Goal: Communication & Community: Answer question/provide support

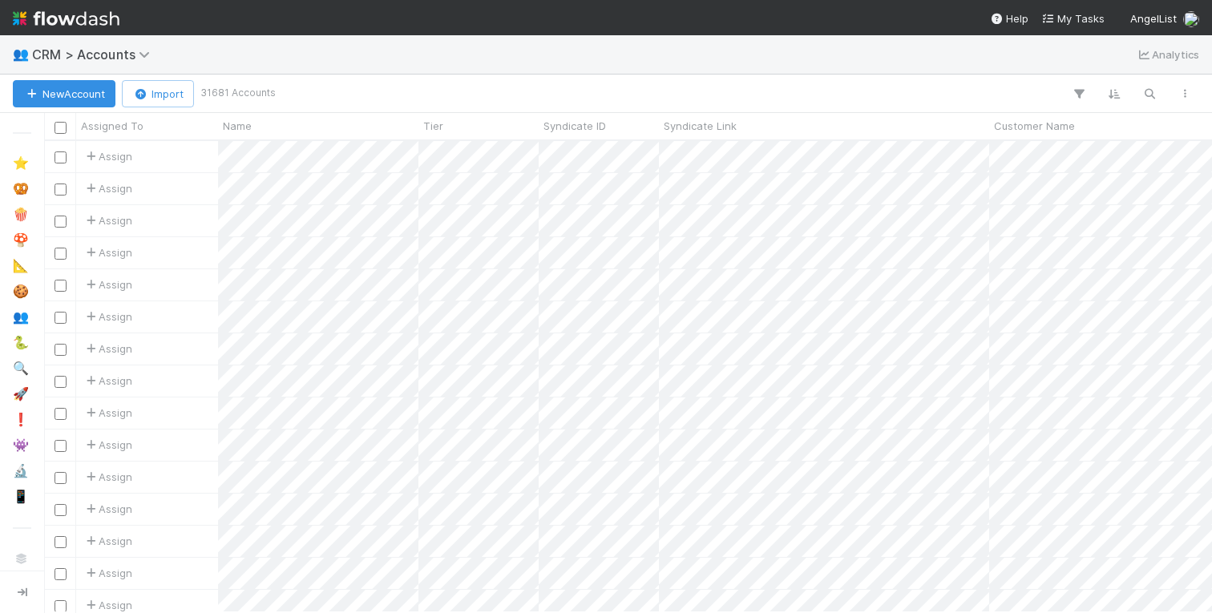
scroll to position [471, 1168]
click at [1152, 95] on icon "button" at bounding box center [1149, 94] width 16 height 14
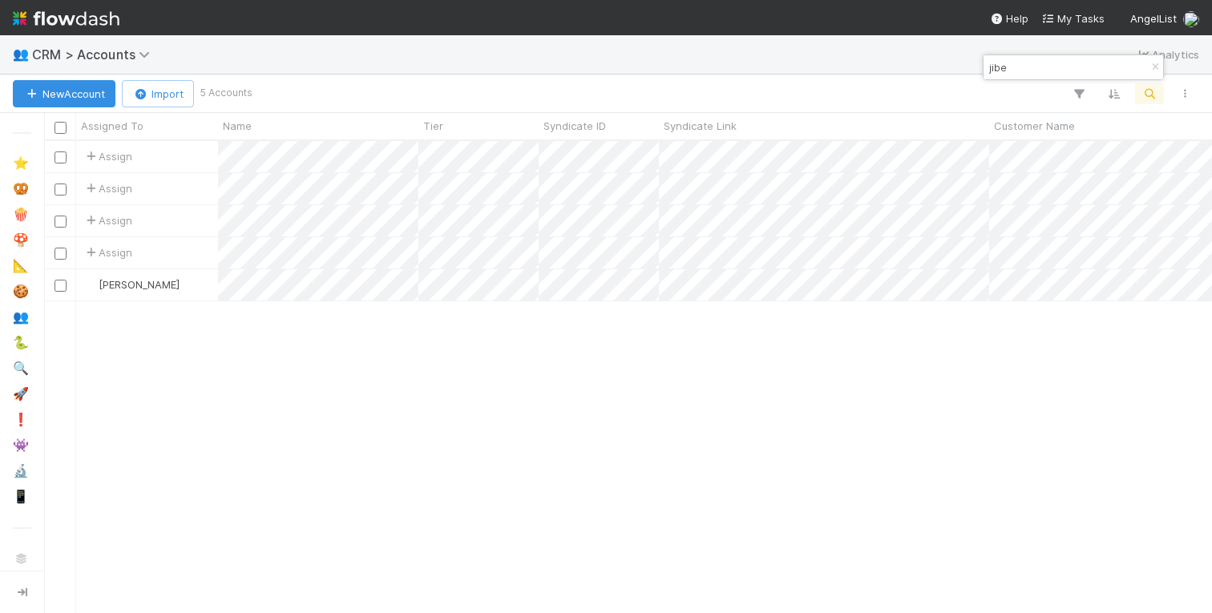
type input "jibe"
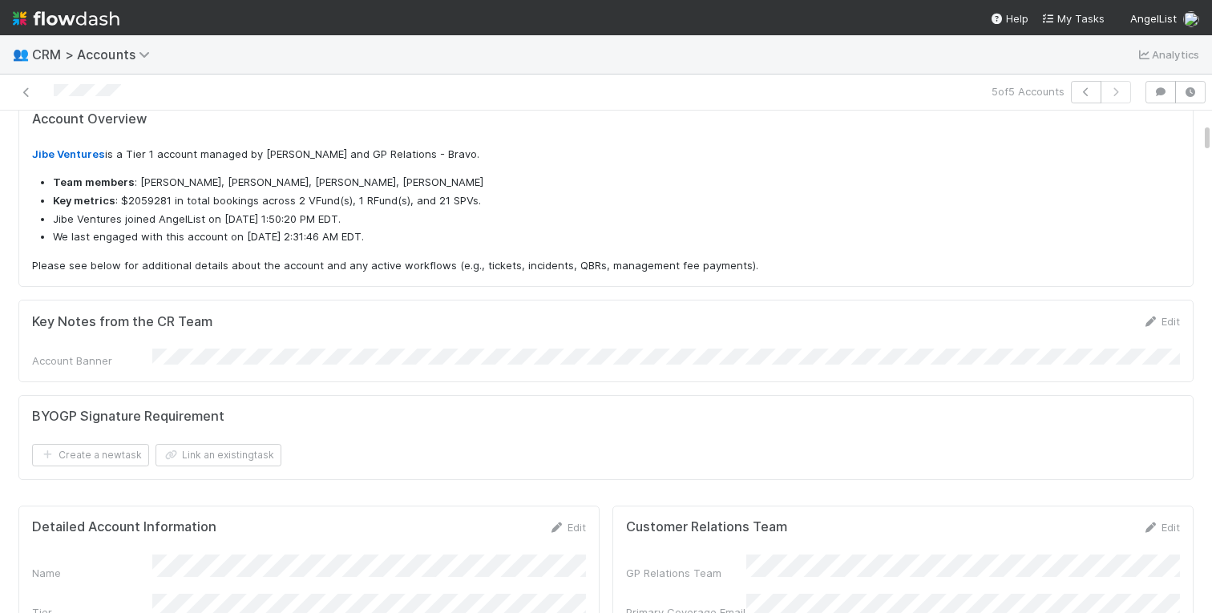
scroll to position [341, 0]
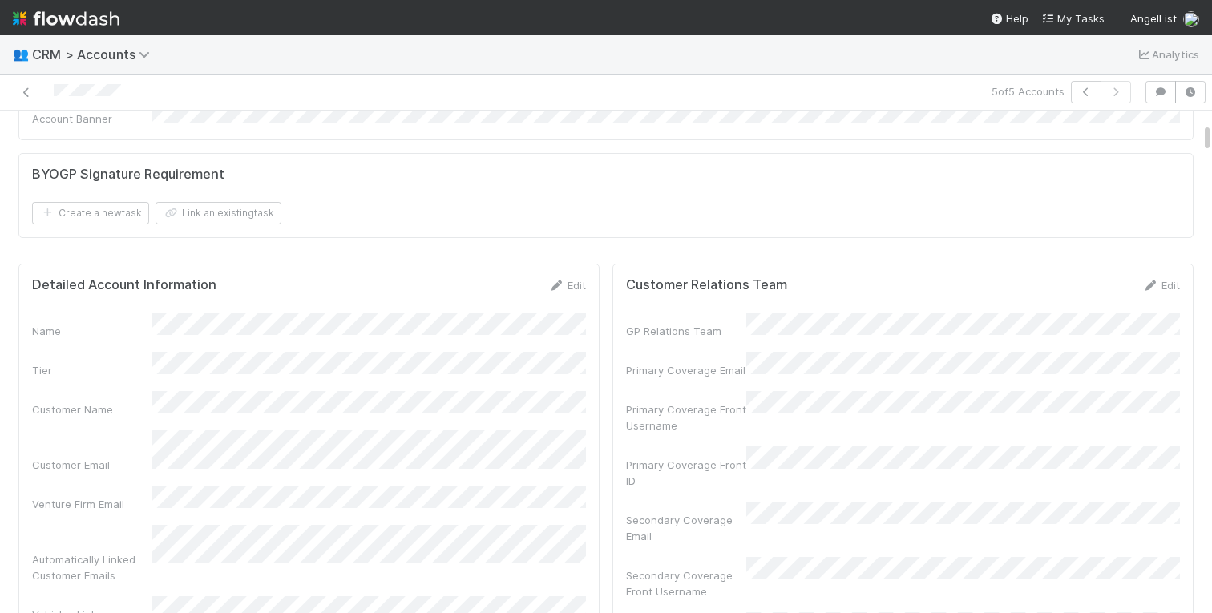
click at [620, 202] on div "Create a new task Link an existing task" at bounding box center [606, 213] width 1148 height 22
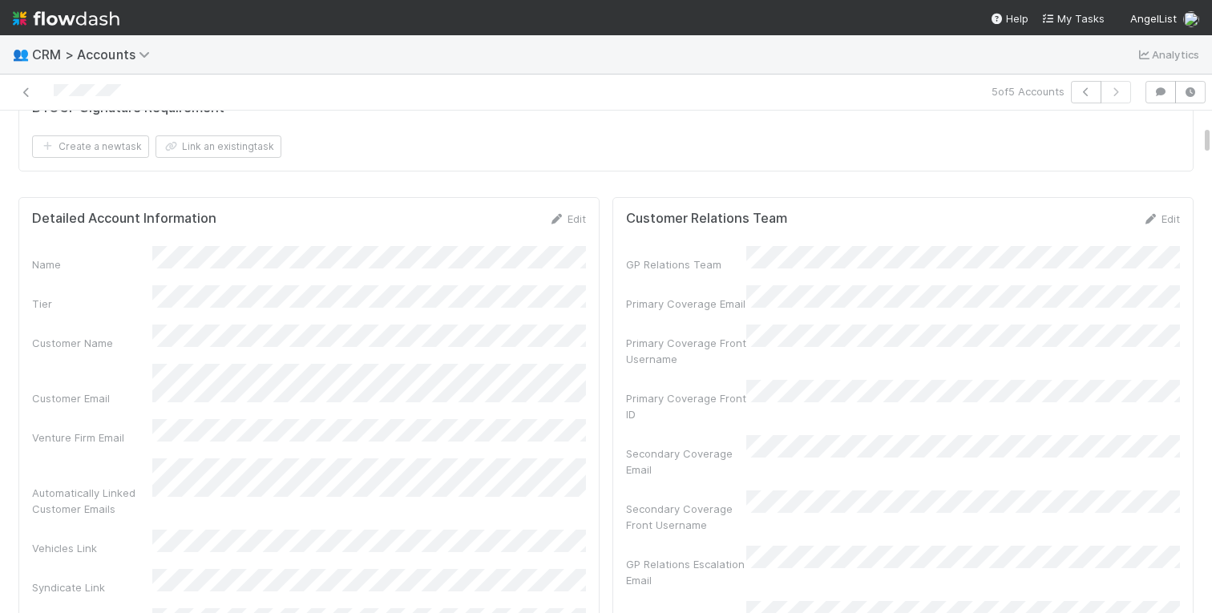
scroll to position [410, 0]
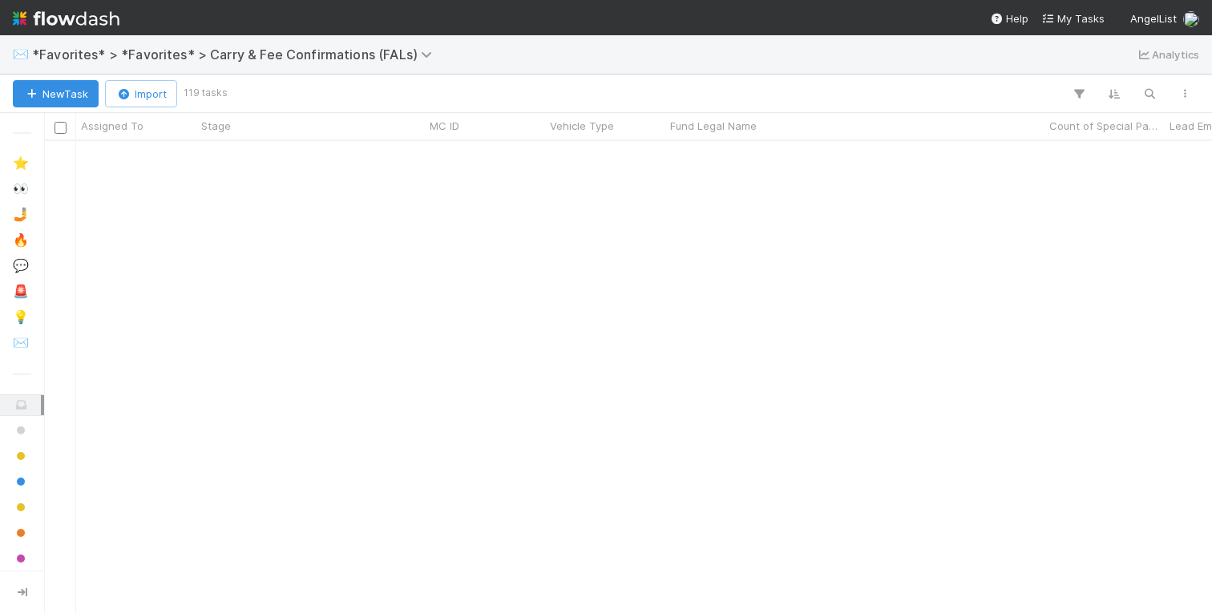
scroll to position [841, 0]
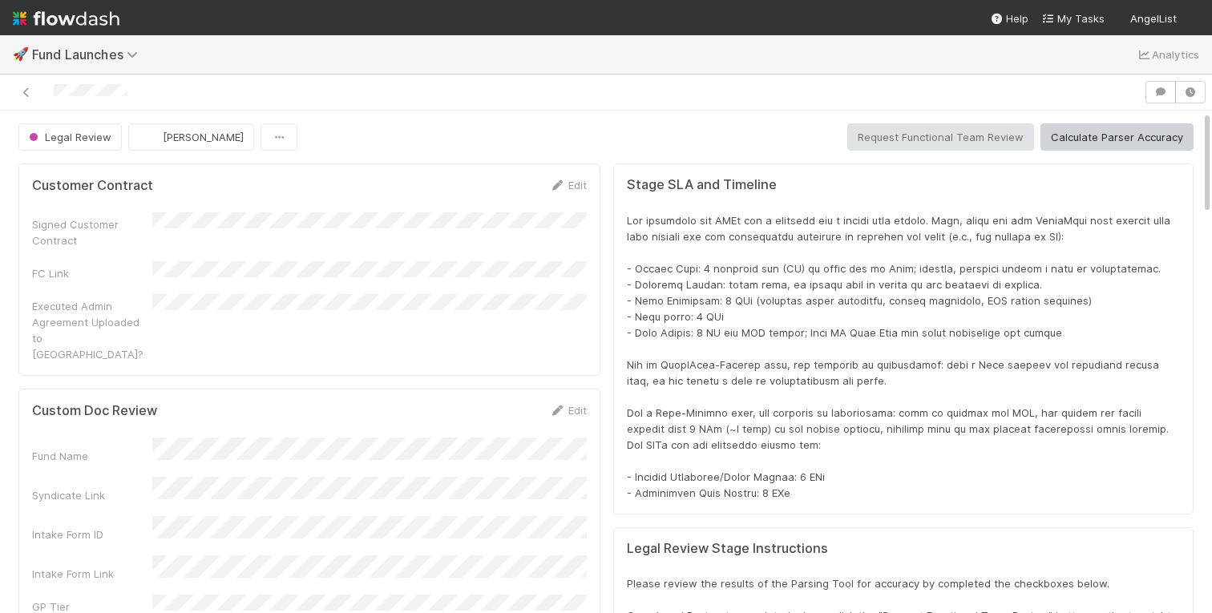
scroll to position [325, 1148]
click at [1163, 101] on button "button" at bounding box center [1160, 92] width 30 height 22
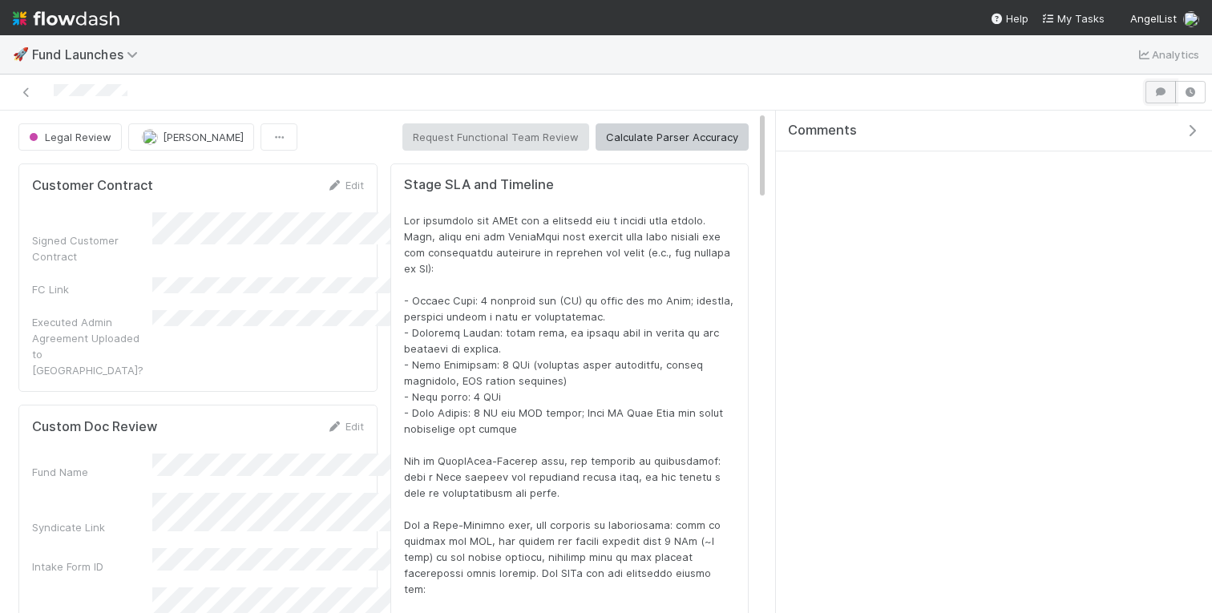
scroll to position [325, 703]
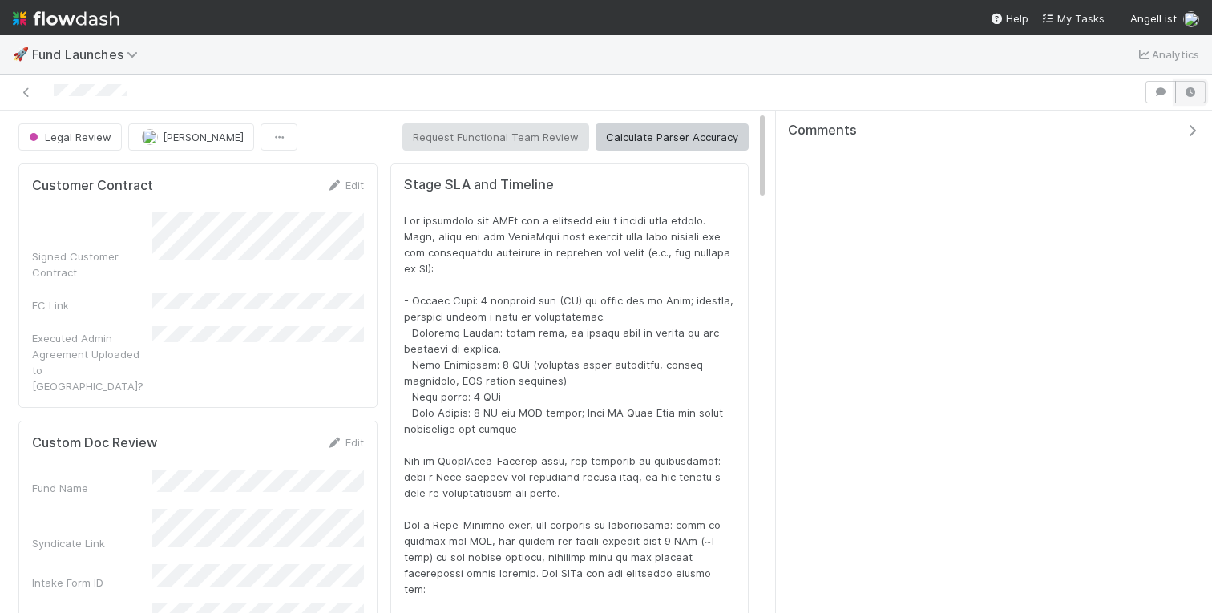
click at [1196, 91] on icon "button" at bounding box center [1190, 92] width 16 height 10
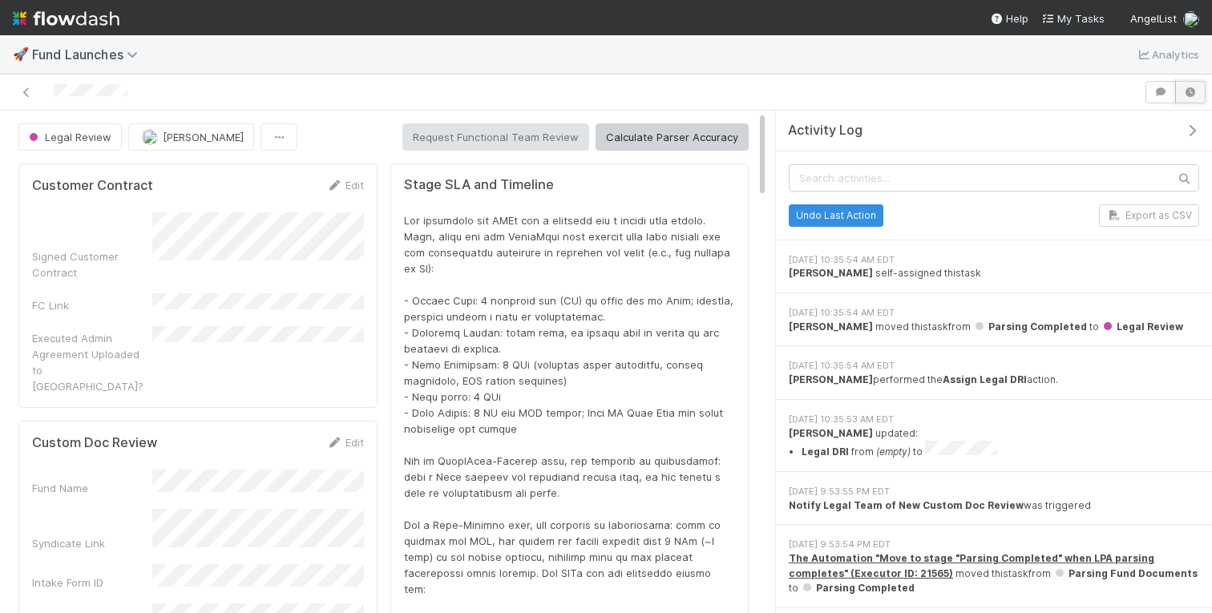
click at [1196, 91] on icon "button" at bounding box center [1190, 92] width 16 height 10
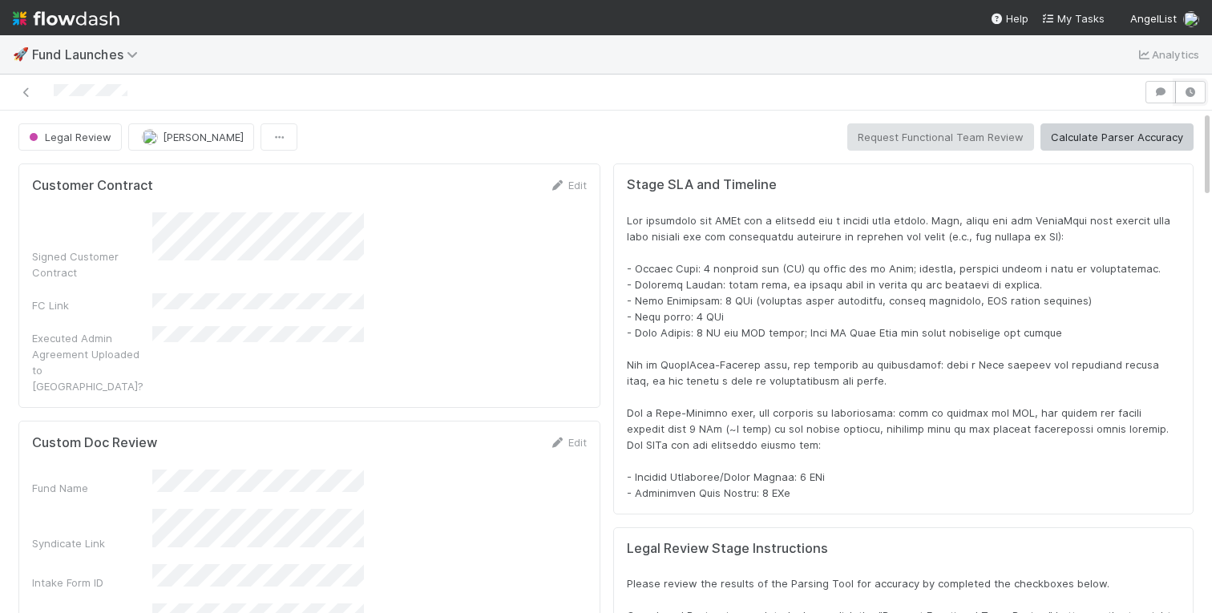
scroll to position [325, 1148]
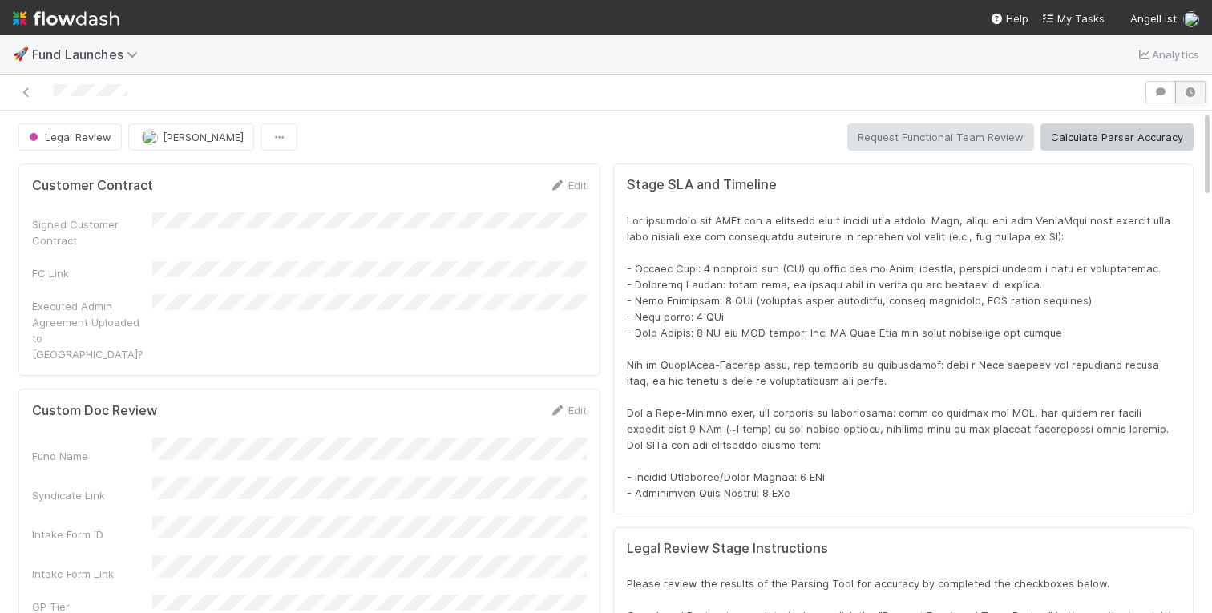
click at [1195, 90] on icon "button" at bounding box center [1190, 92] width 16 height 10
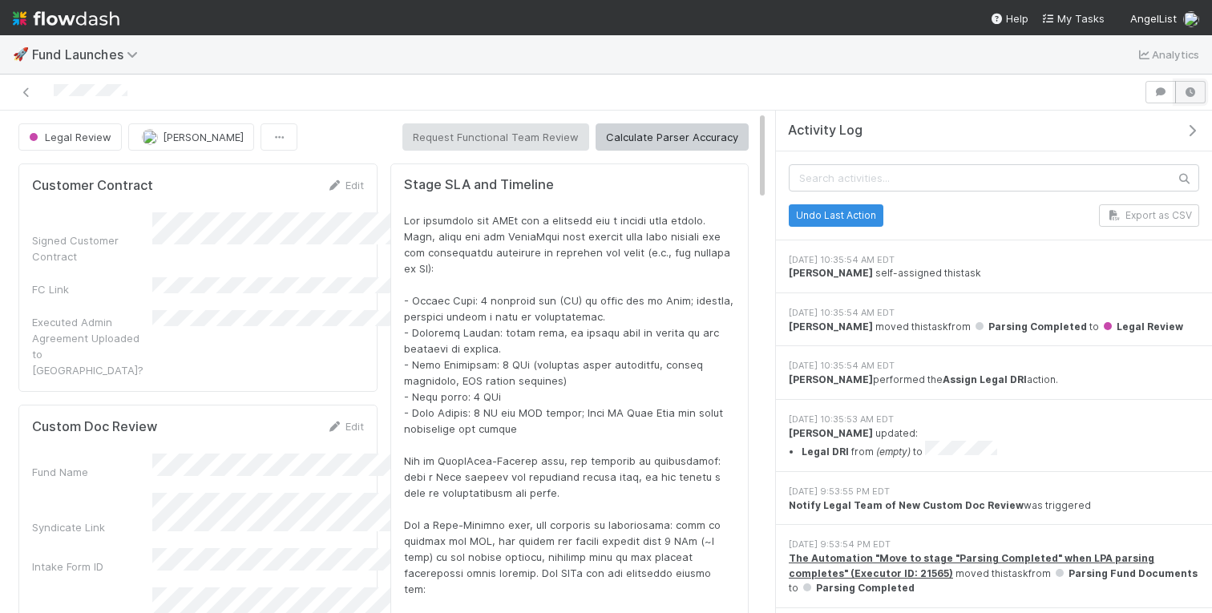
scroll to position [325, 703]
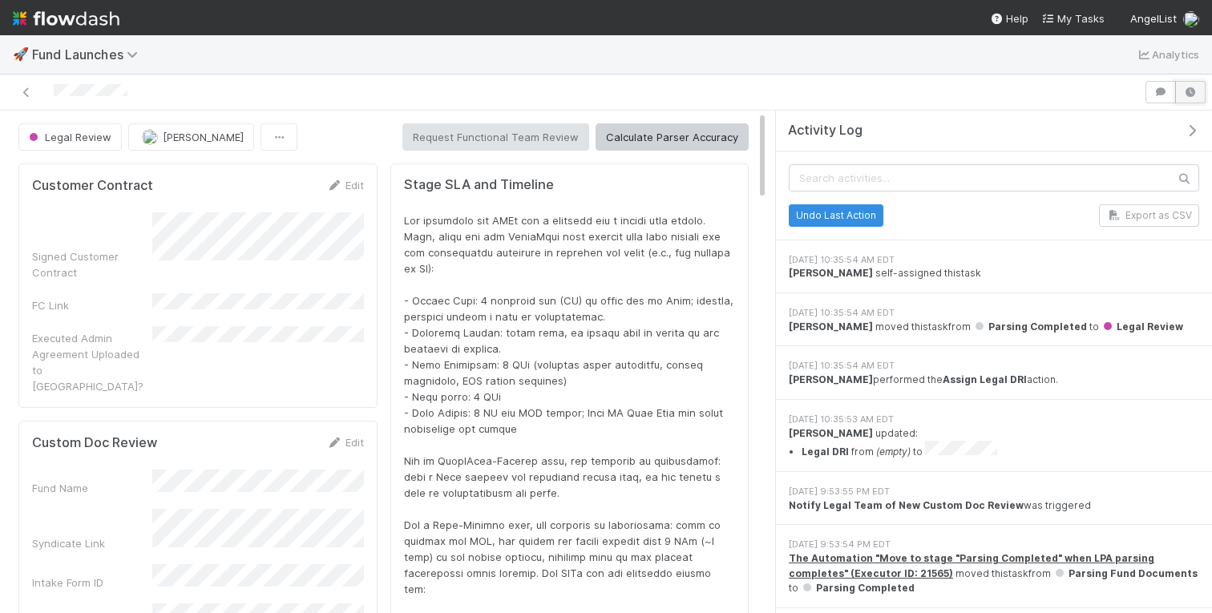
click at [1190, 90] on icon "button" at bounding box center [1190, 92] width 16 height 10
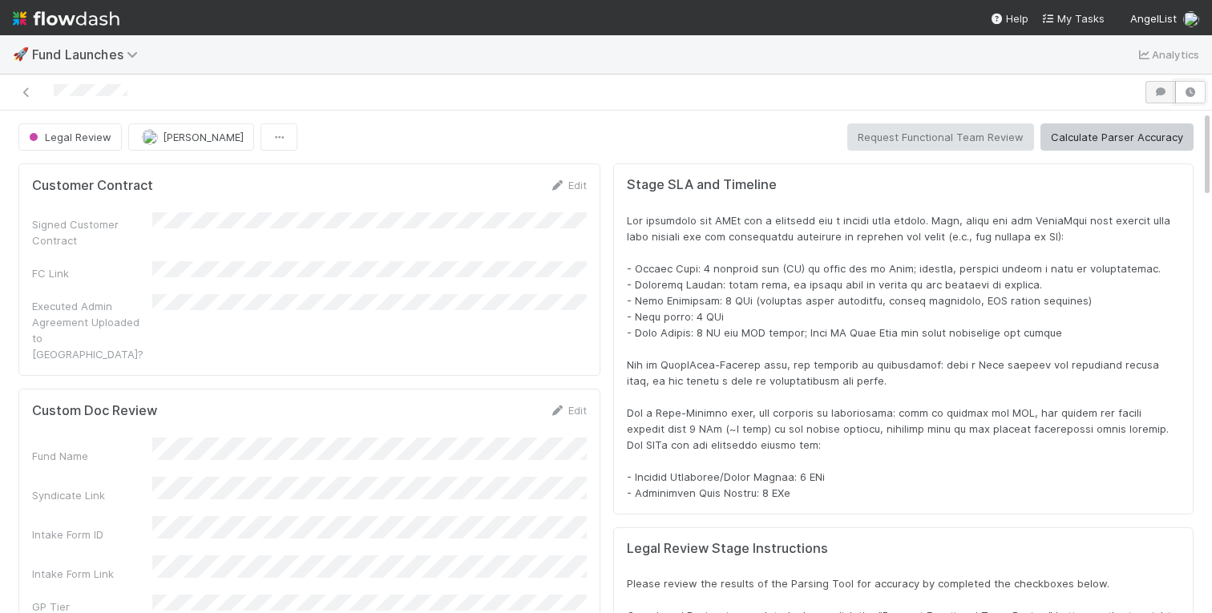
scroll to position [1, 1]
click at [1166, 90] on icon "button" at bounding box center [1160, 92] width 16 height 10
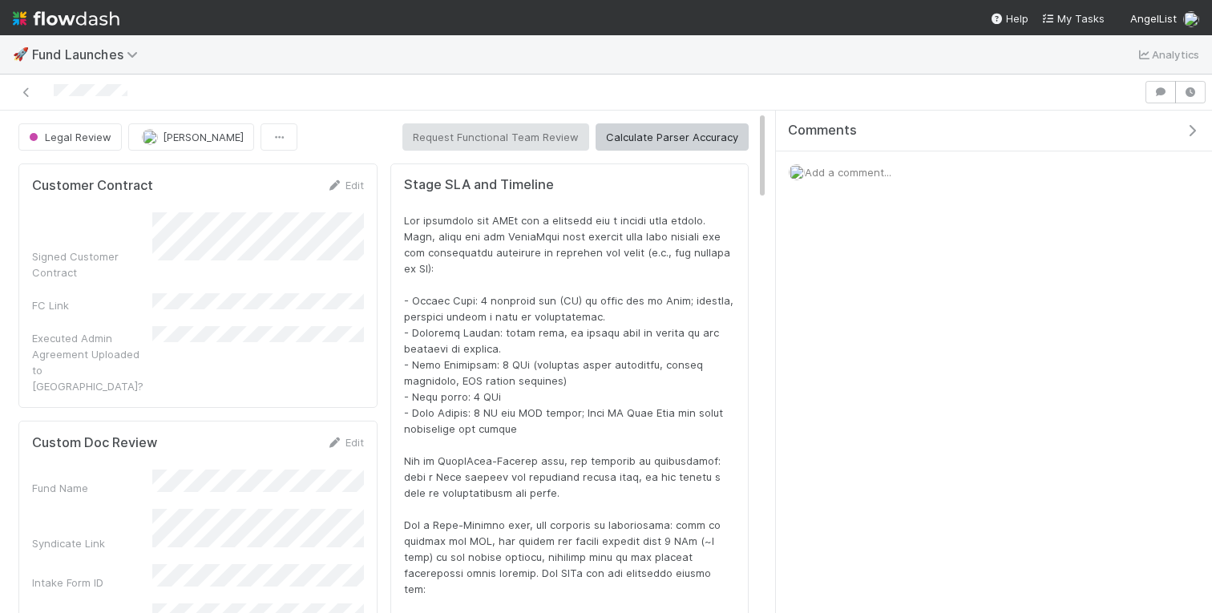
click at [843, 164] on div "Add a comment..." at bounding box center [994, 172] width 436 height 42
click at [838, 167] on span "Add a comment..." at bounding box center [848, 172] width 87 height 13
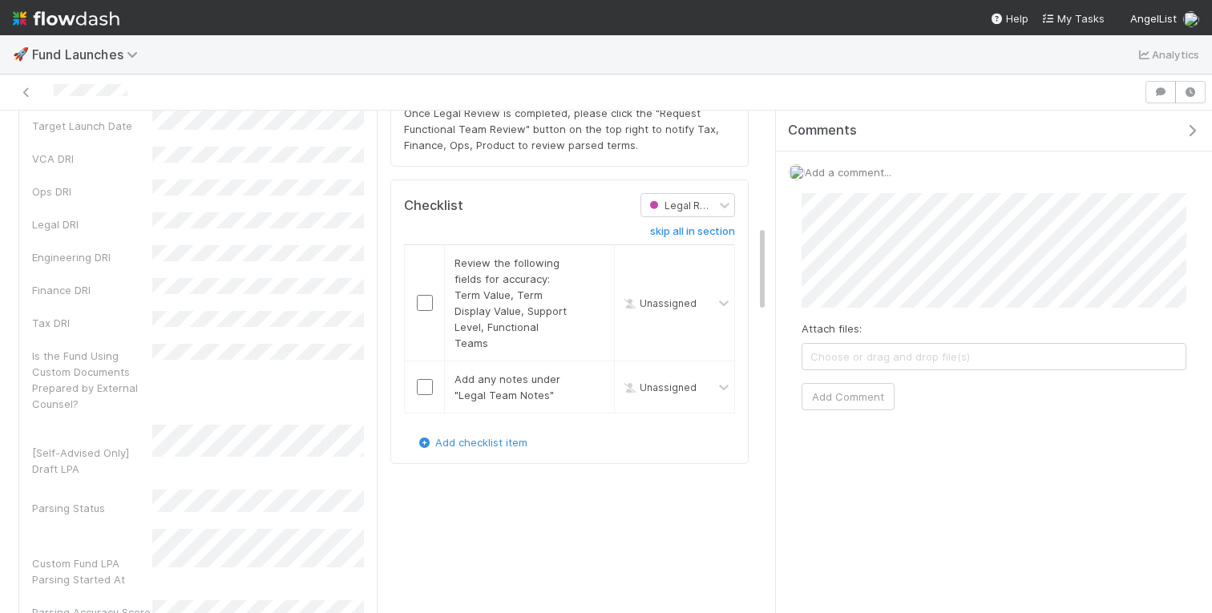
scroll to position [667, 0]
click at [853, 396] on button "Add Comment" at bounding box center [847, 396] width 93 height 27
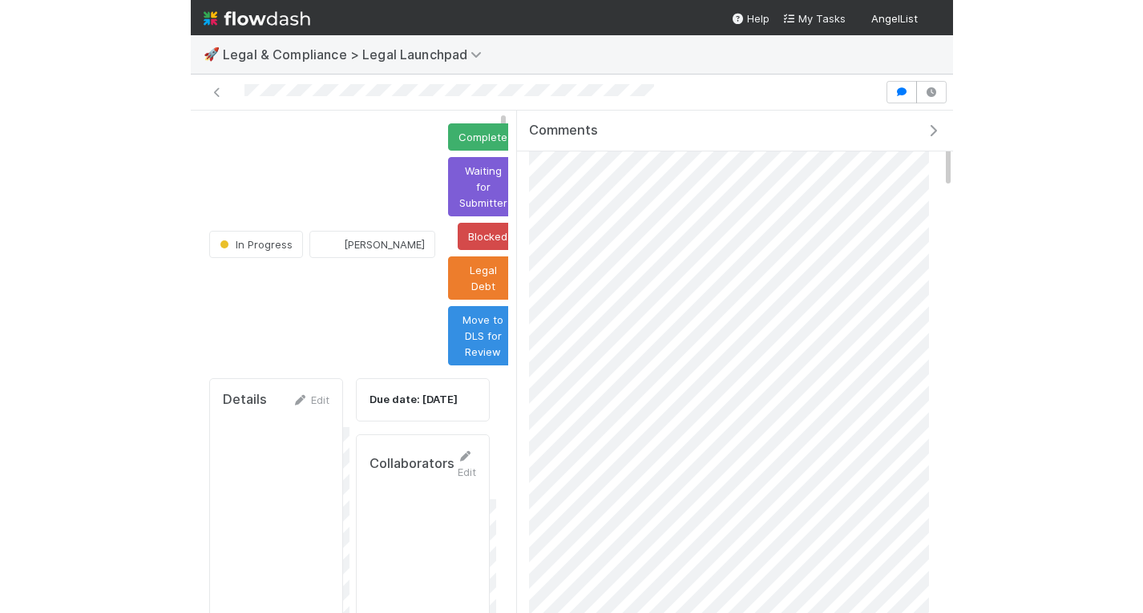
scroll to position [153, 0]
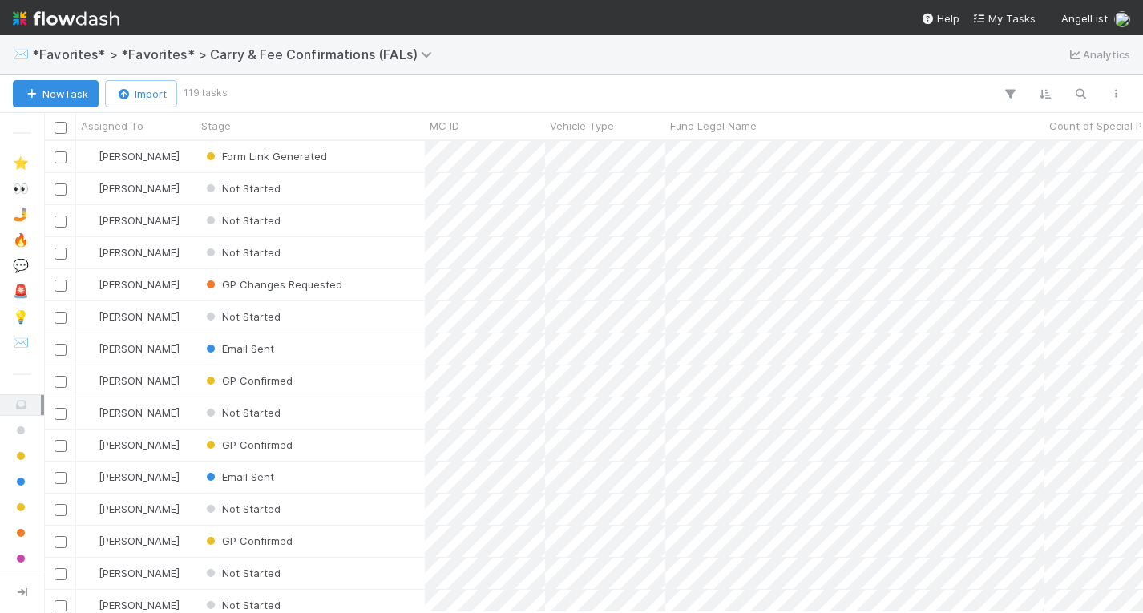
scroll to position [471, 1099]
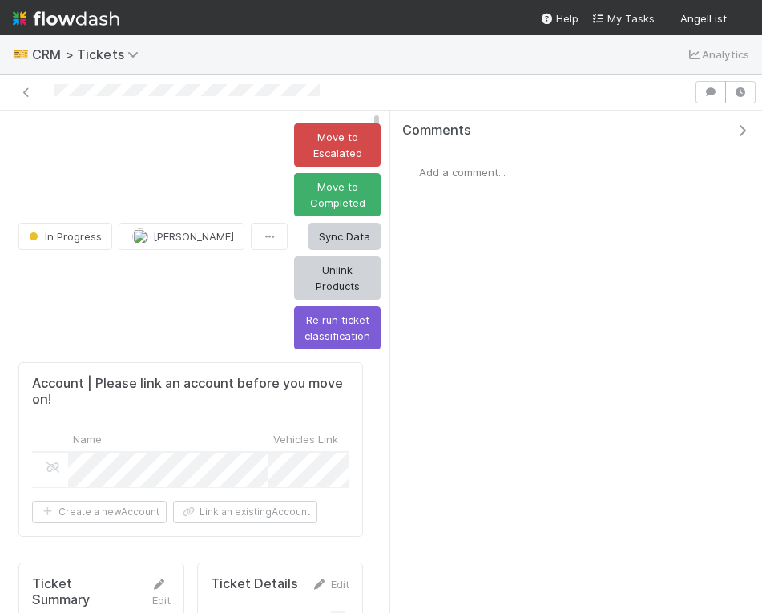
click at [748, 128] on icon "button" at bounding box center [742, 130] width 16 height 13
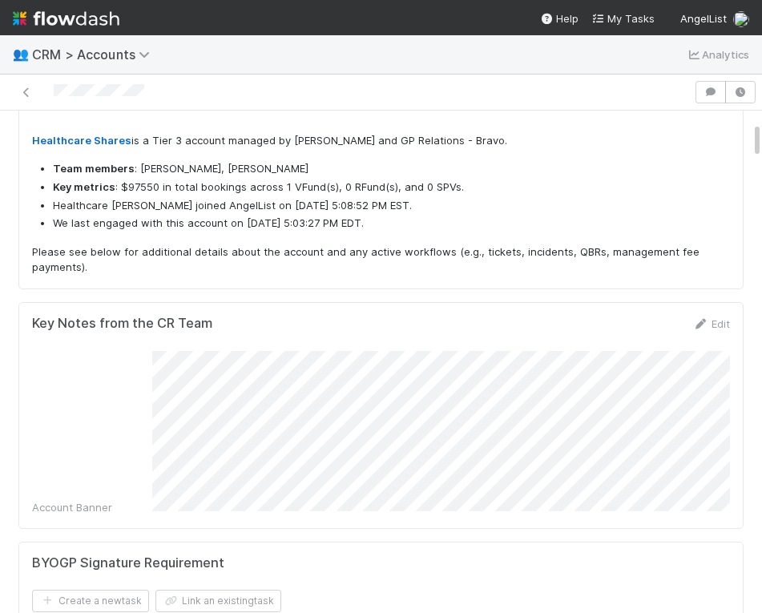
scroll to position [147, 0]
click at [736, 87] on icon "button" at bounding box center [740, 92] width 16 height 10
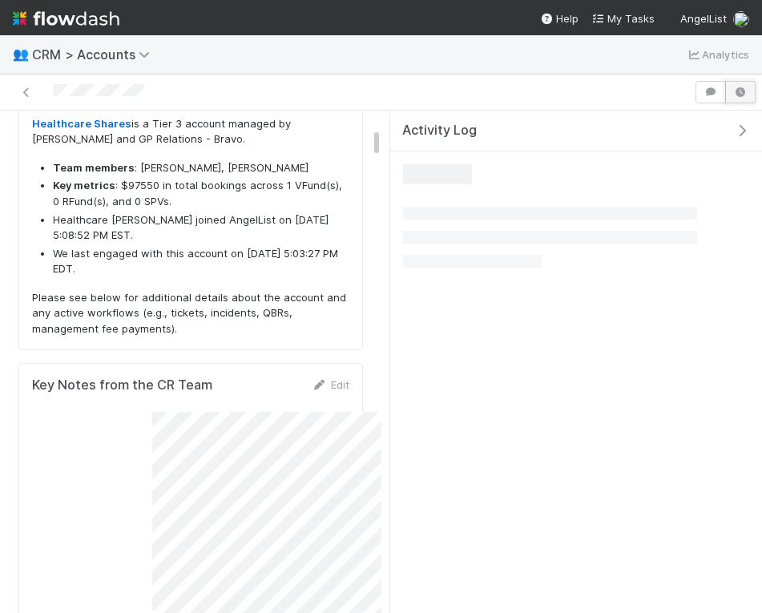
scroll to position [325, 131]
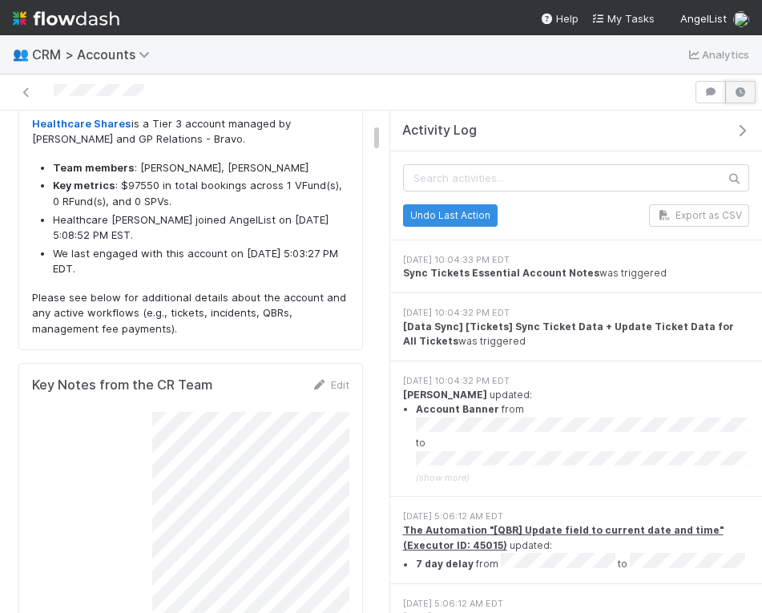
click at [736, 87] on icon "button" at bounding box center [740, 92] width 16 height 10
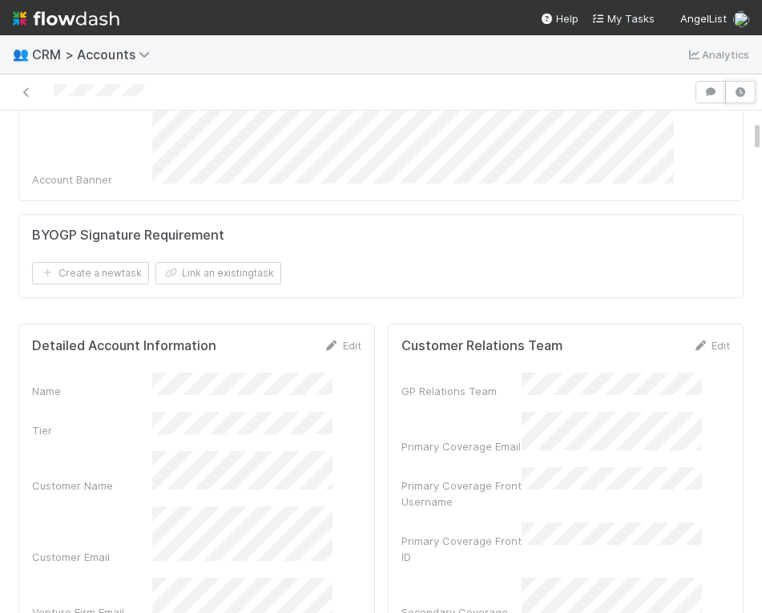
scroll to position [147, 0]
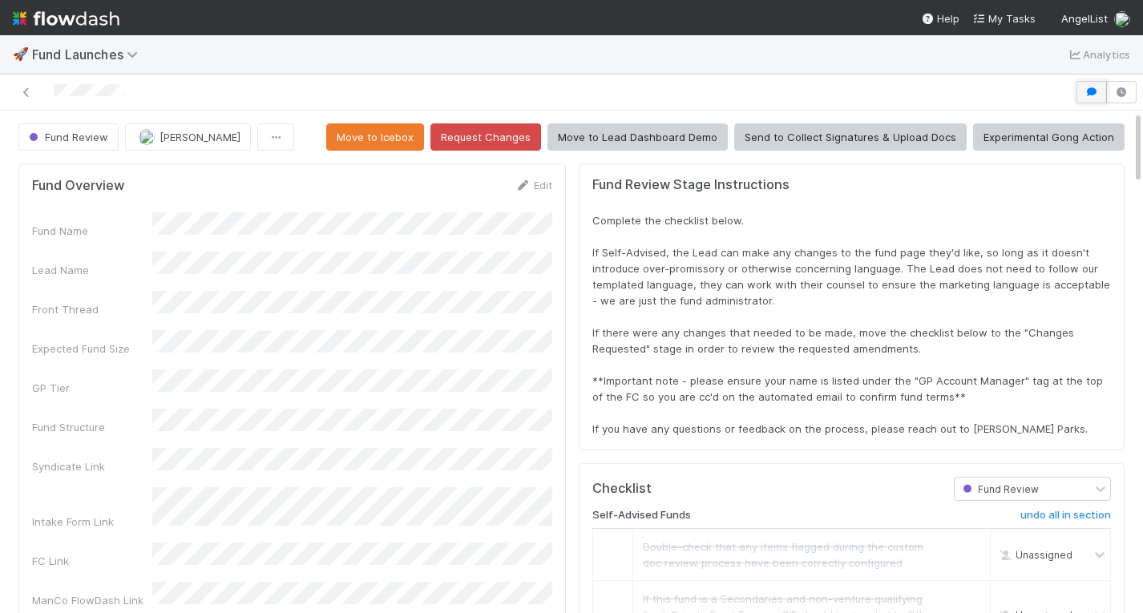
click at [1095, 99] on button "button" at bounding box center [1091, 92] width 30 height 22
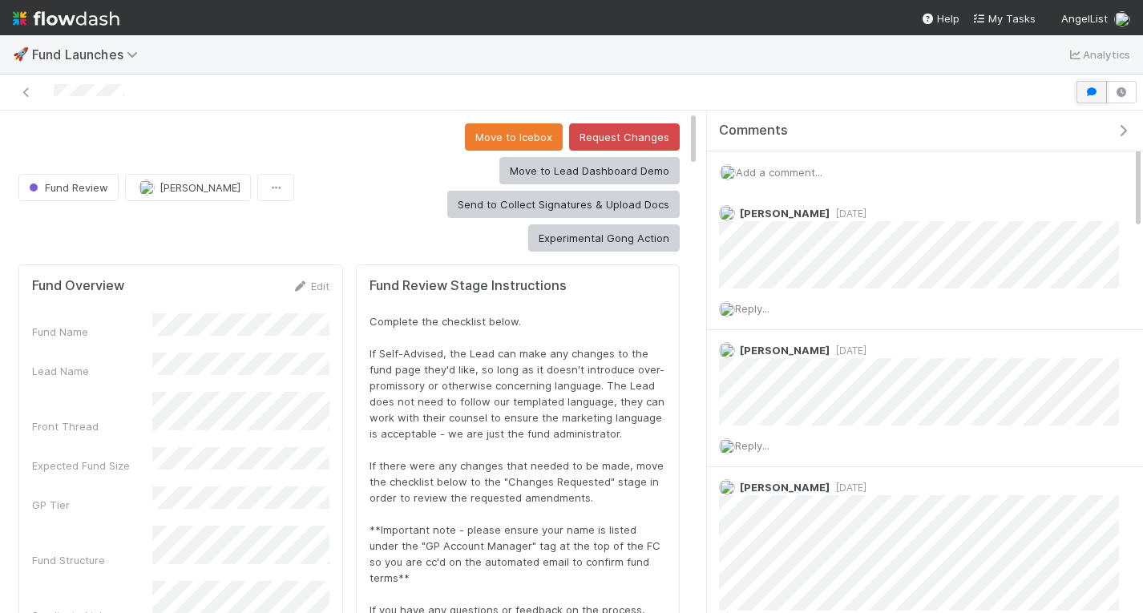
click at [1095, 99] on button "button" at bounding box center [1091, 92] width 30 height 22
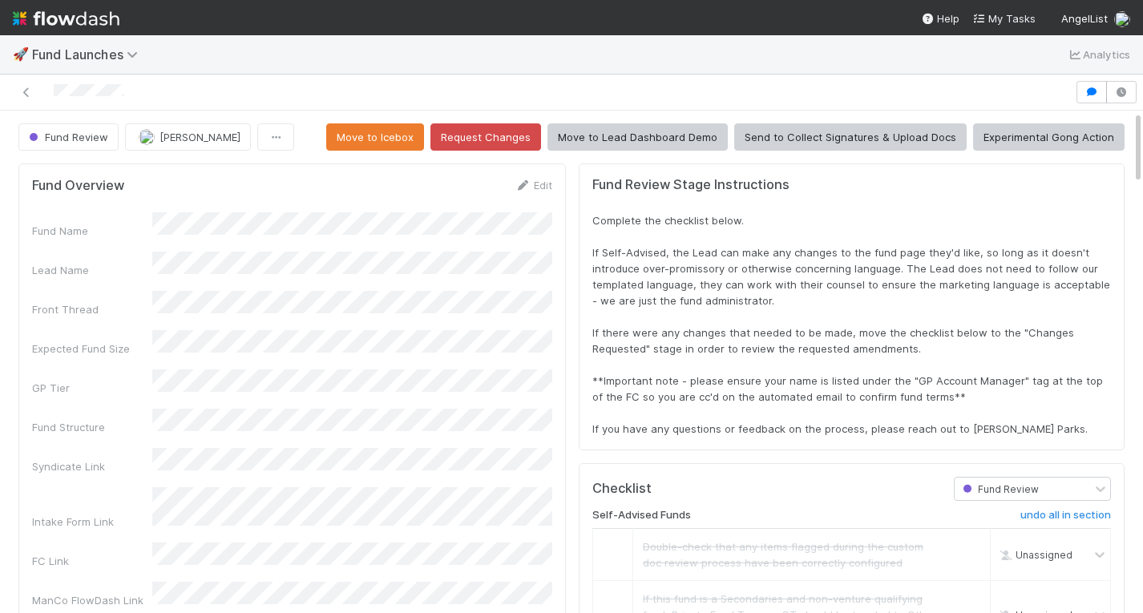
click at [885, 391] on span "Complete the checklist below. If Self-Advised, the Lead can make any changes to…" at bounding box center [852, 324] width 521 height 221
